Goal: Information Seeking & Learning: Learn about a topic

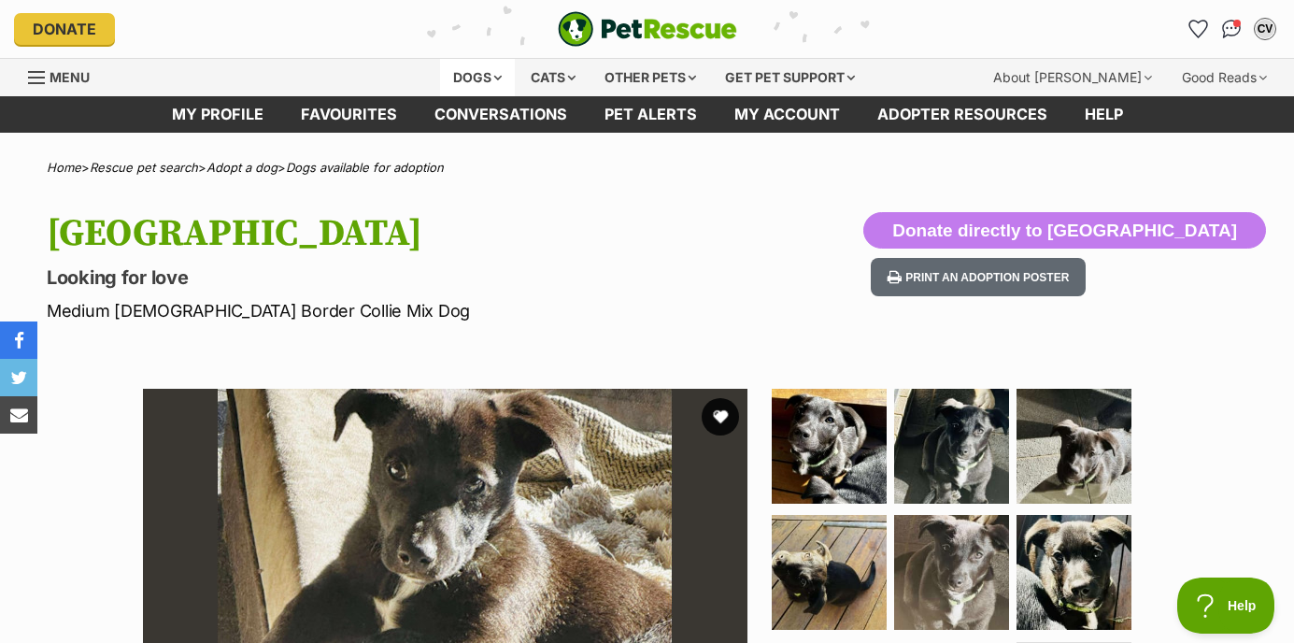
click at [501, 78] on div "Dogs" at bounding box center [477, 77] width 75 height 37
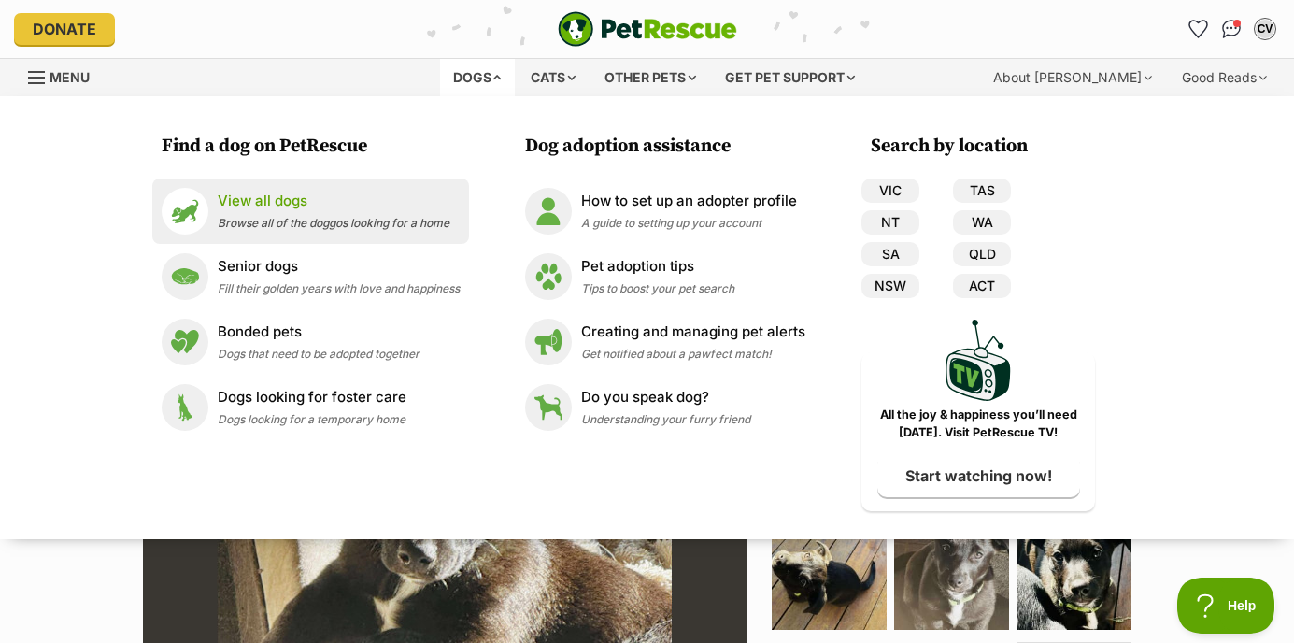
click at [269, 221] on span "Browse all of the doggos looking for a home" at bounding box center [334, 223] width 232 height 14
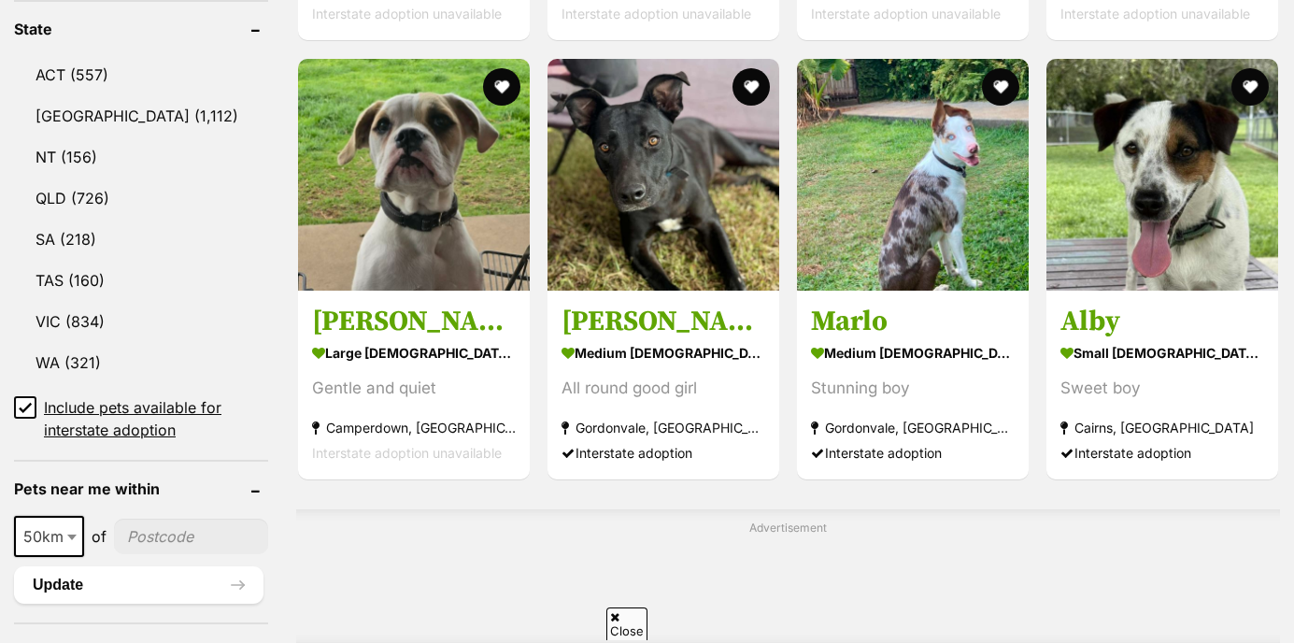
scroll to position [1008, 0]
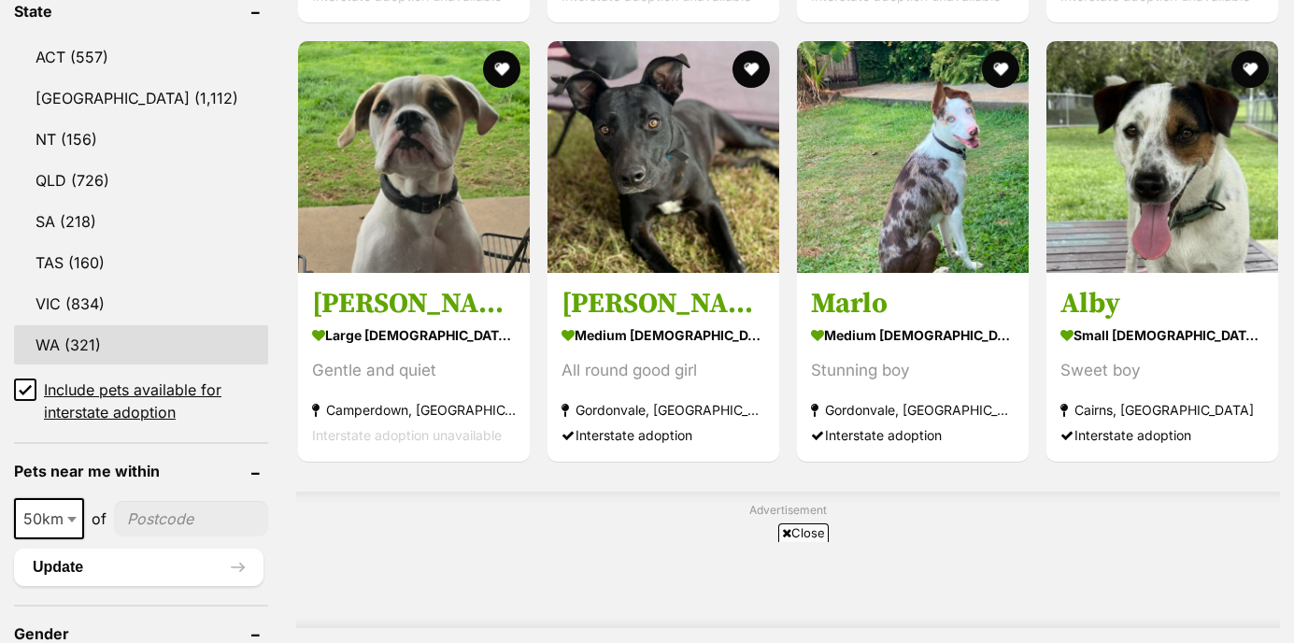
click at [80, 344] on link "WA (321)" at bounding box center [141, 344] width 254 height 39
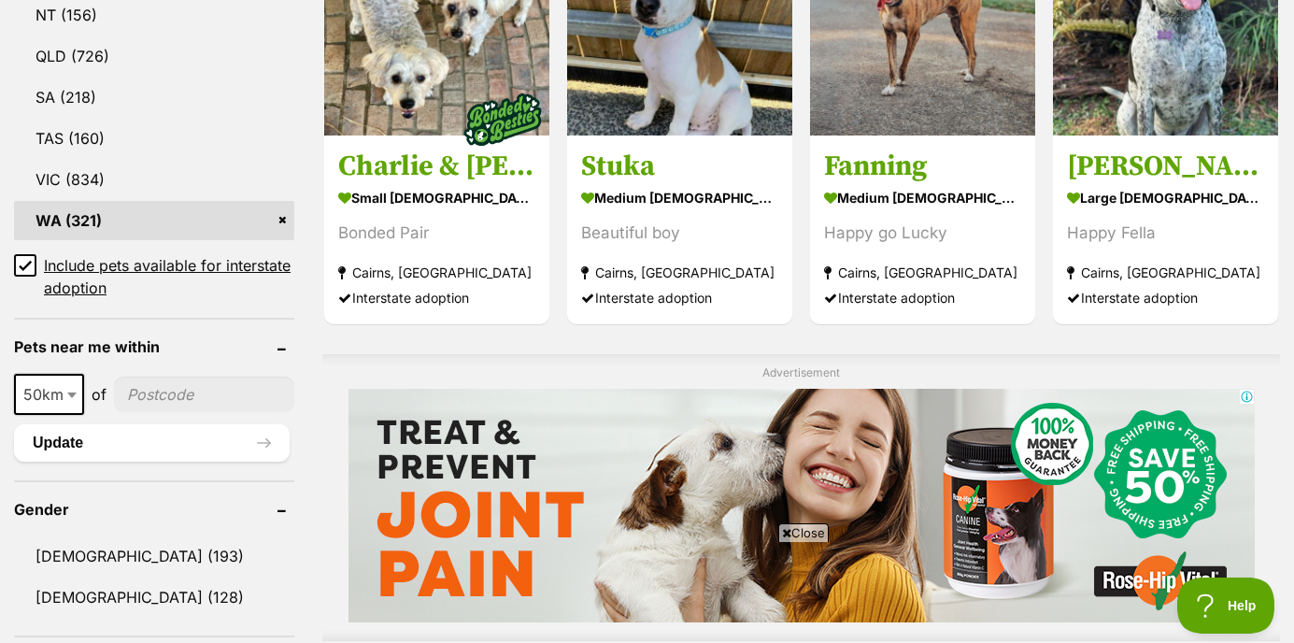
scroll to position [1129, 0]
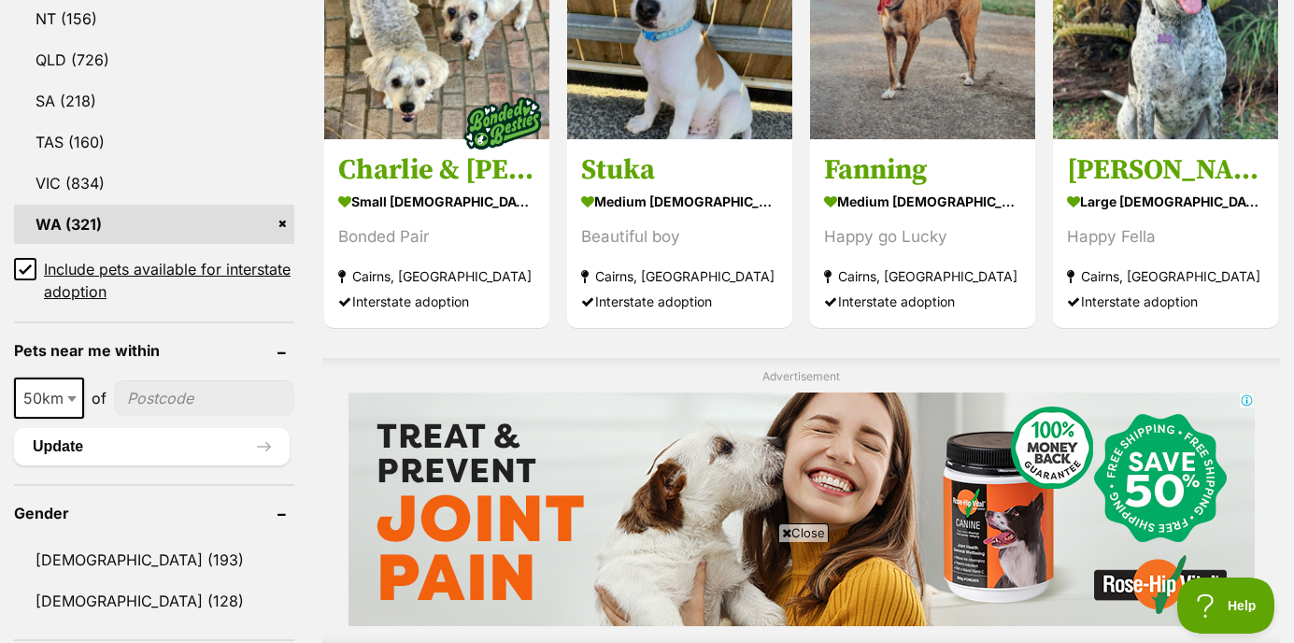
click at [74, 392] on span at bounding box center [73, 398] width 19 height 41
select select "250"
click at [169, 394] on input"] "postcode" at bounding box center [208, 398] width 171 height 36
type input"] "6164"
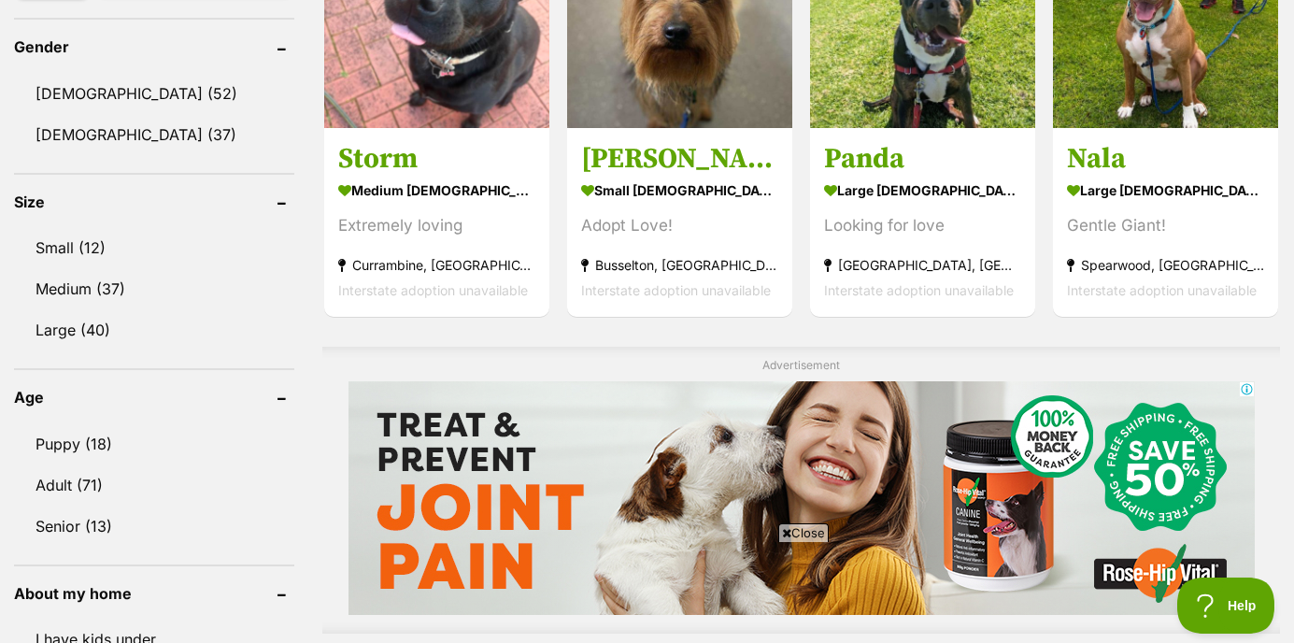
scroll to position [1142, 0]
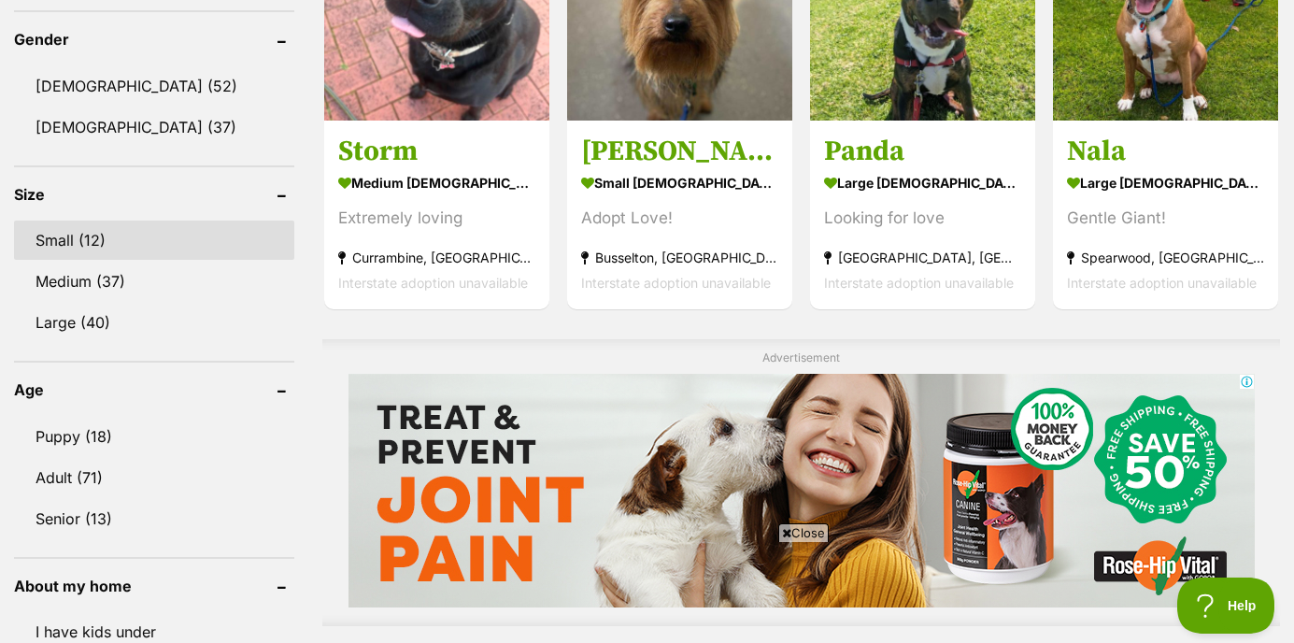
click at [113, 241] on link "Small (12)" at bounding box center [154, 240] width 280 height 39
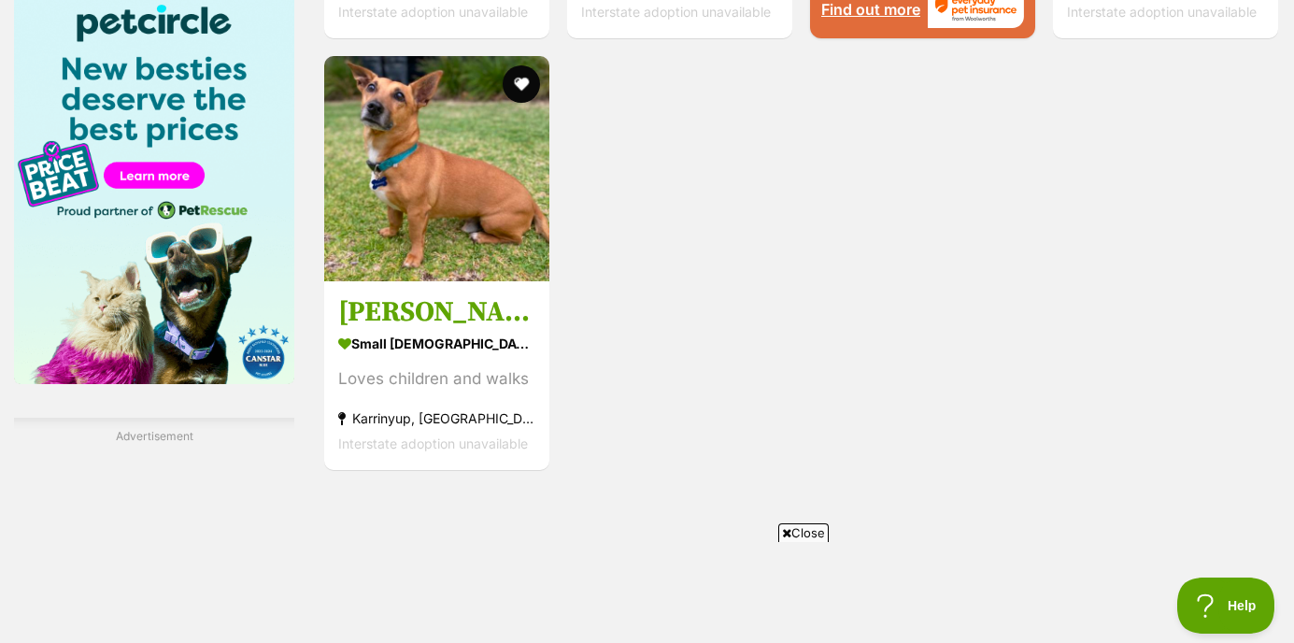
scroll to position [2322, 0]
